Goal: Check status: Check status

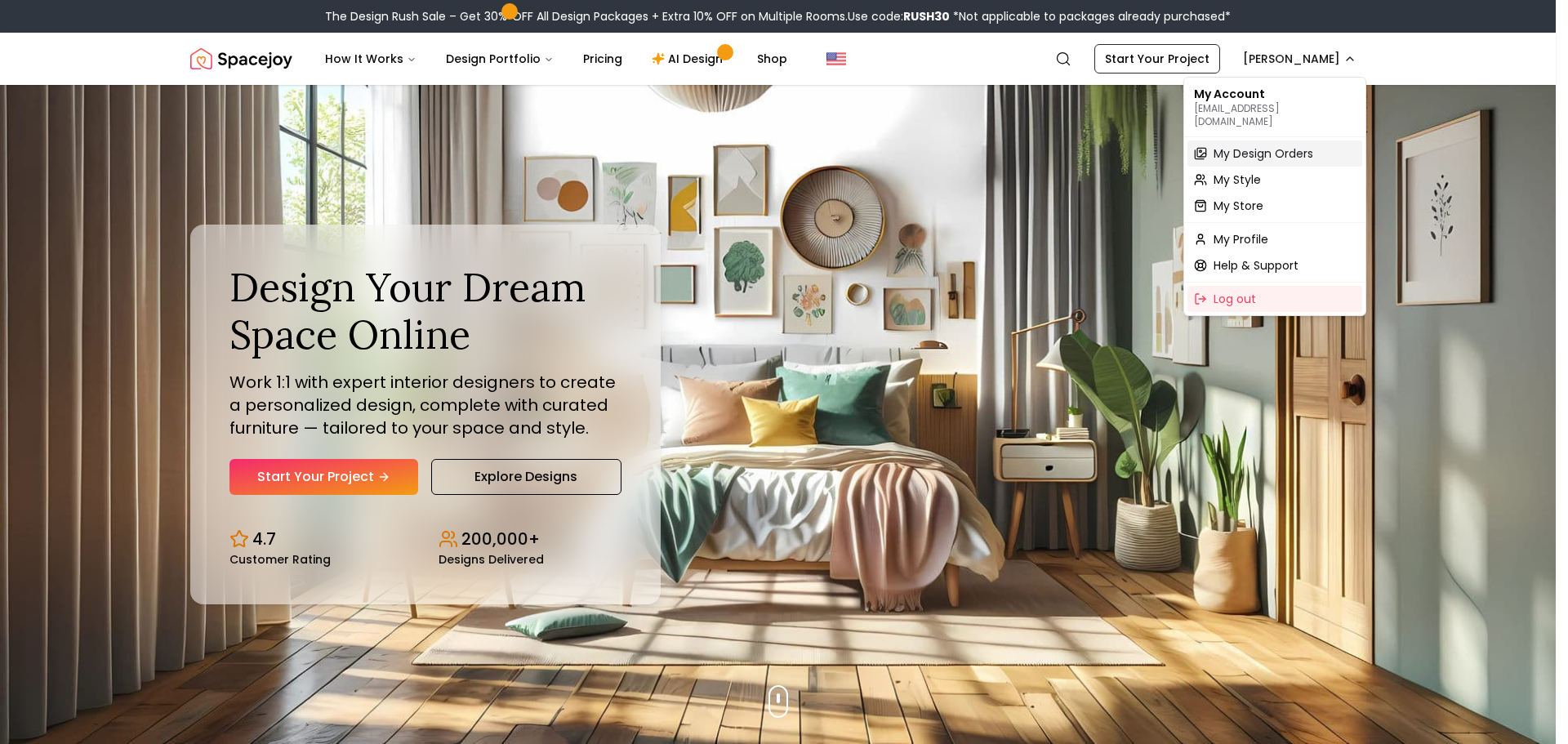
click at [1284, 146] on span "My Design Orders" at bounding box center [1263, 154] width 99 height 16
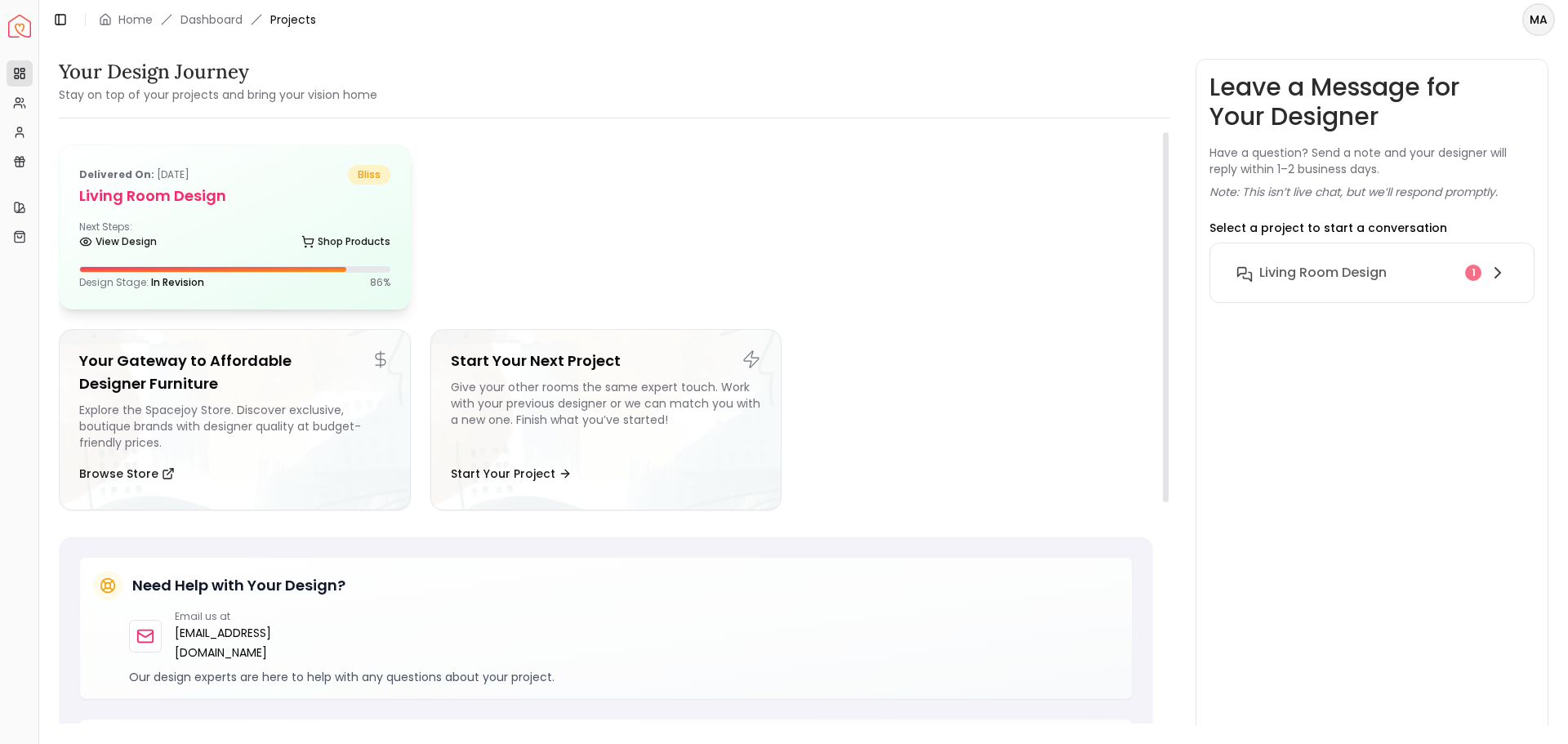
click at [182, 191] on h5 "Living Room design" at bounding box center [234, 196] width 311 height 23
